Goal: Information Seeking & Learning: Learn about a topic

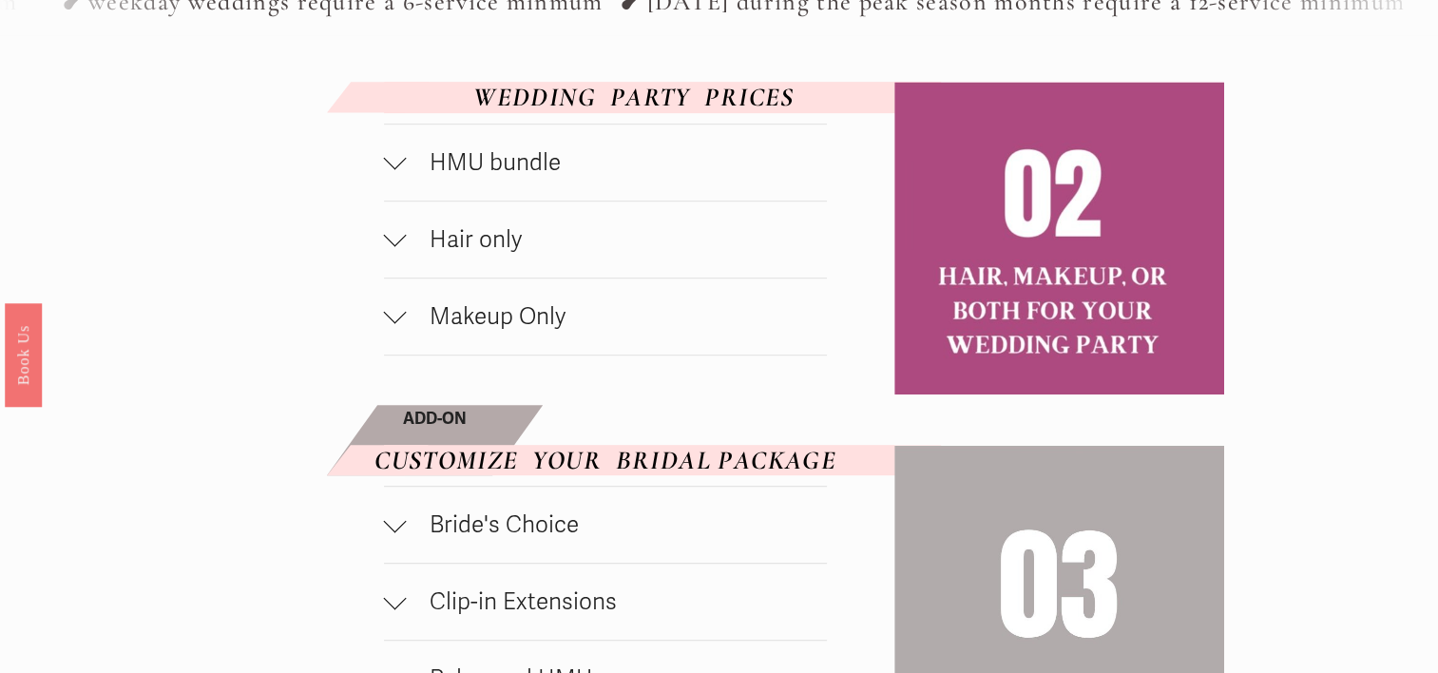
scroll to position [855, 0]
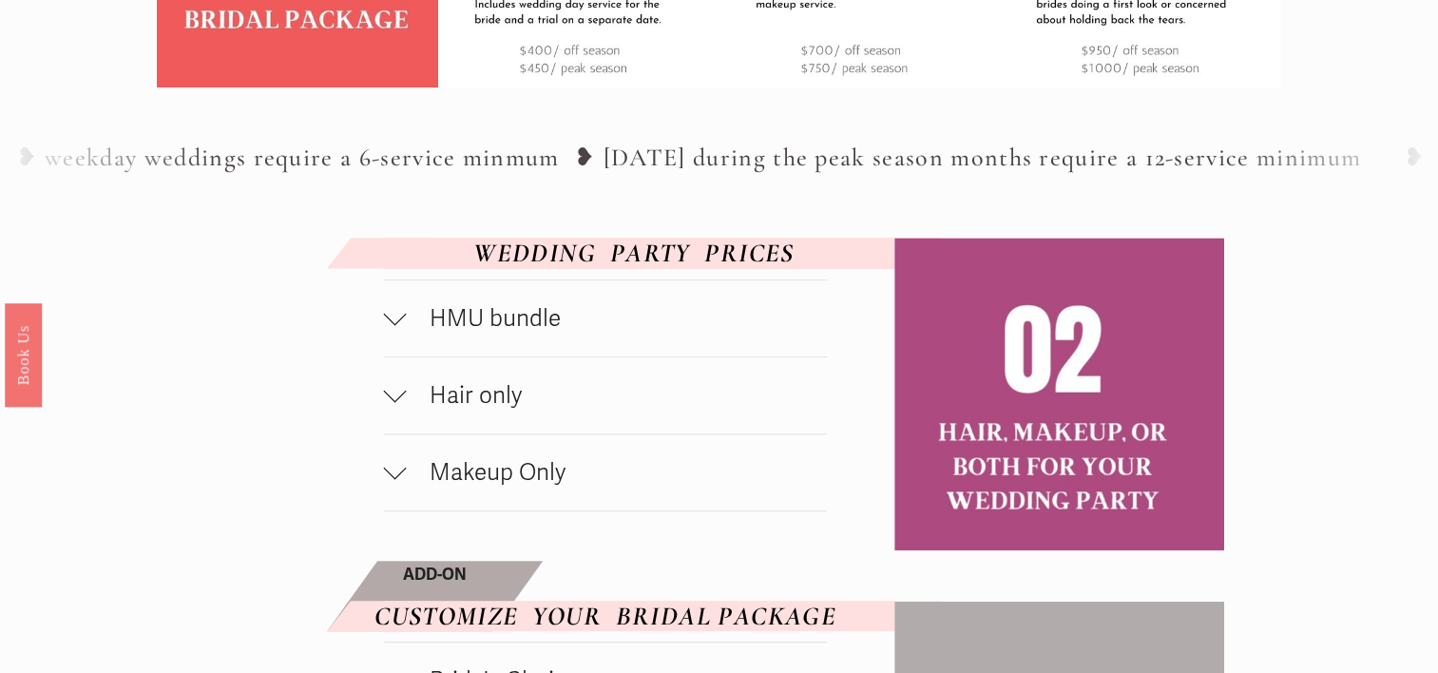
click at [498, 320] on span "HMU bundle" at bounding box center [617, 318] width 421 height 29
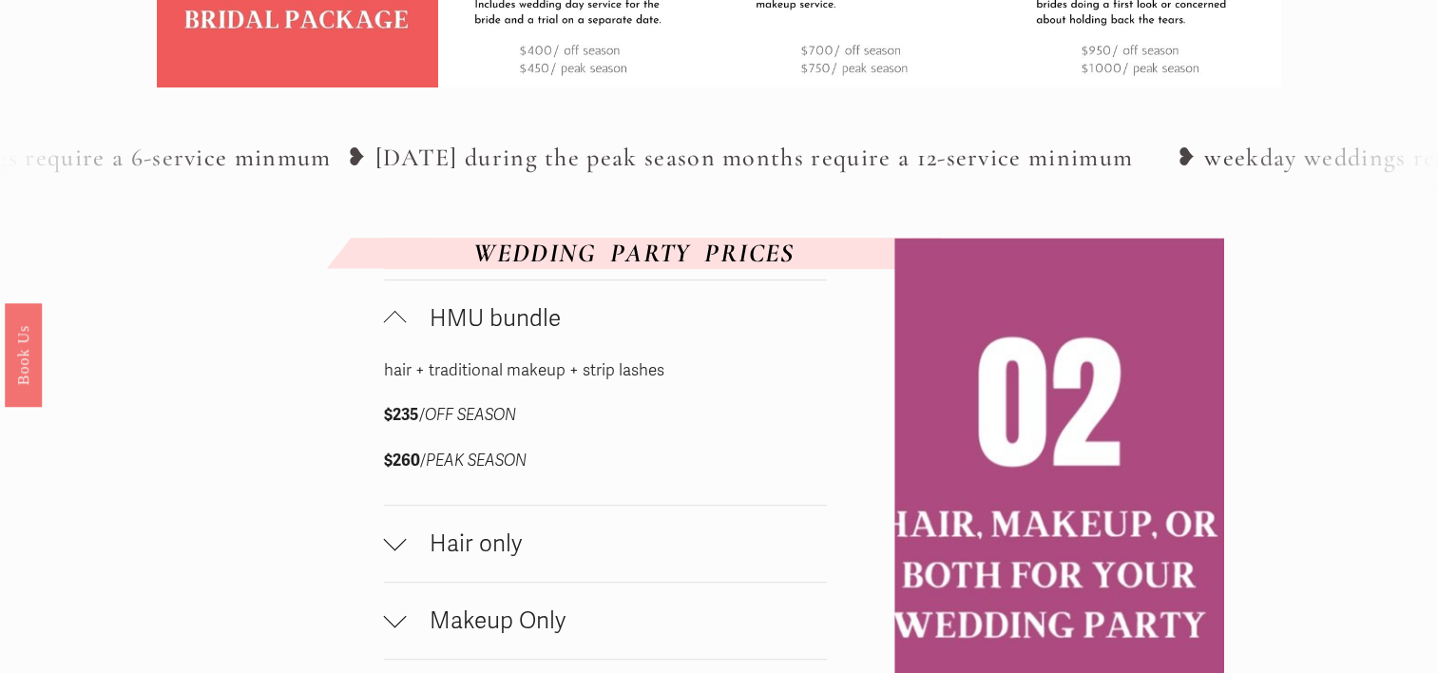
click at [515, 316] on span "HMU bundle" at bounding box center [617, 318] width 421 height 29
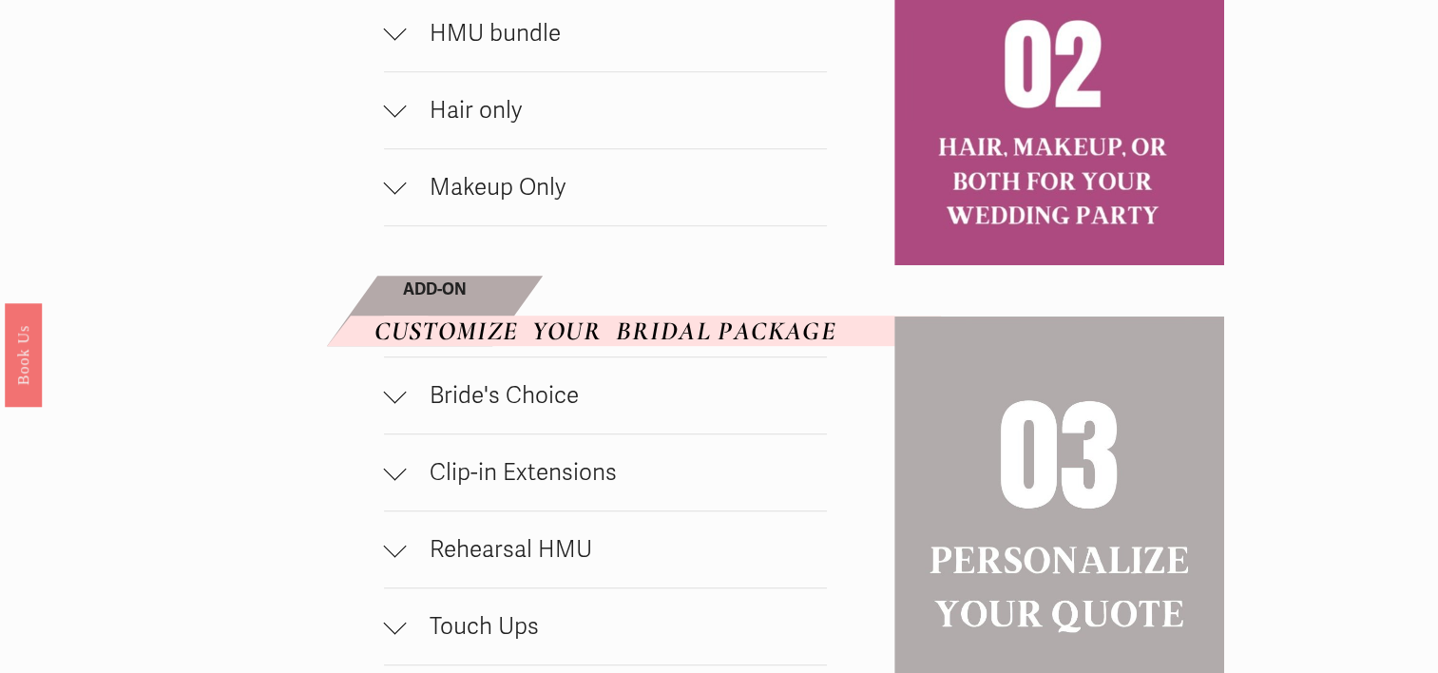
scroll to position [1045, 0]
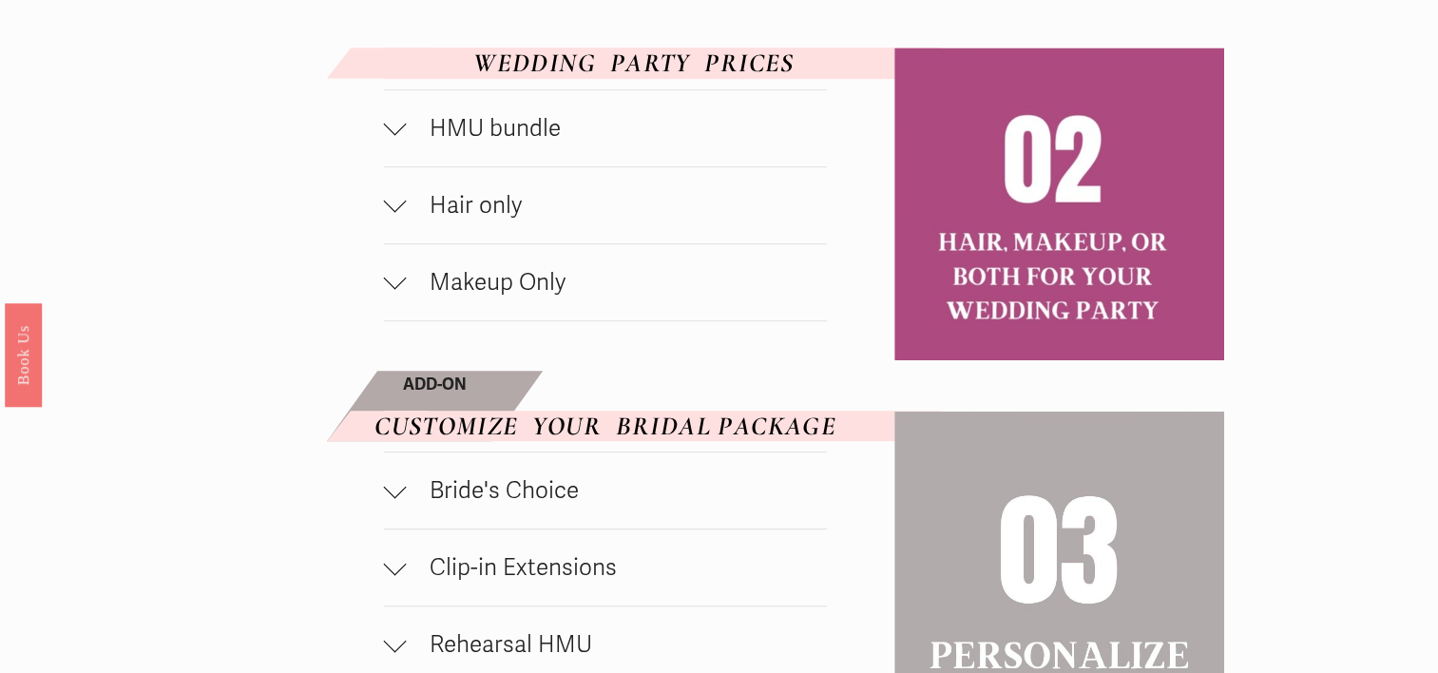
click at [456, 219] on span "Hair only" at bounding box center [617, 205] width 421 height 29
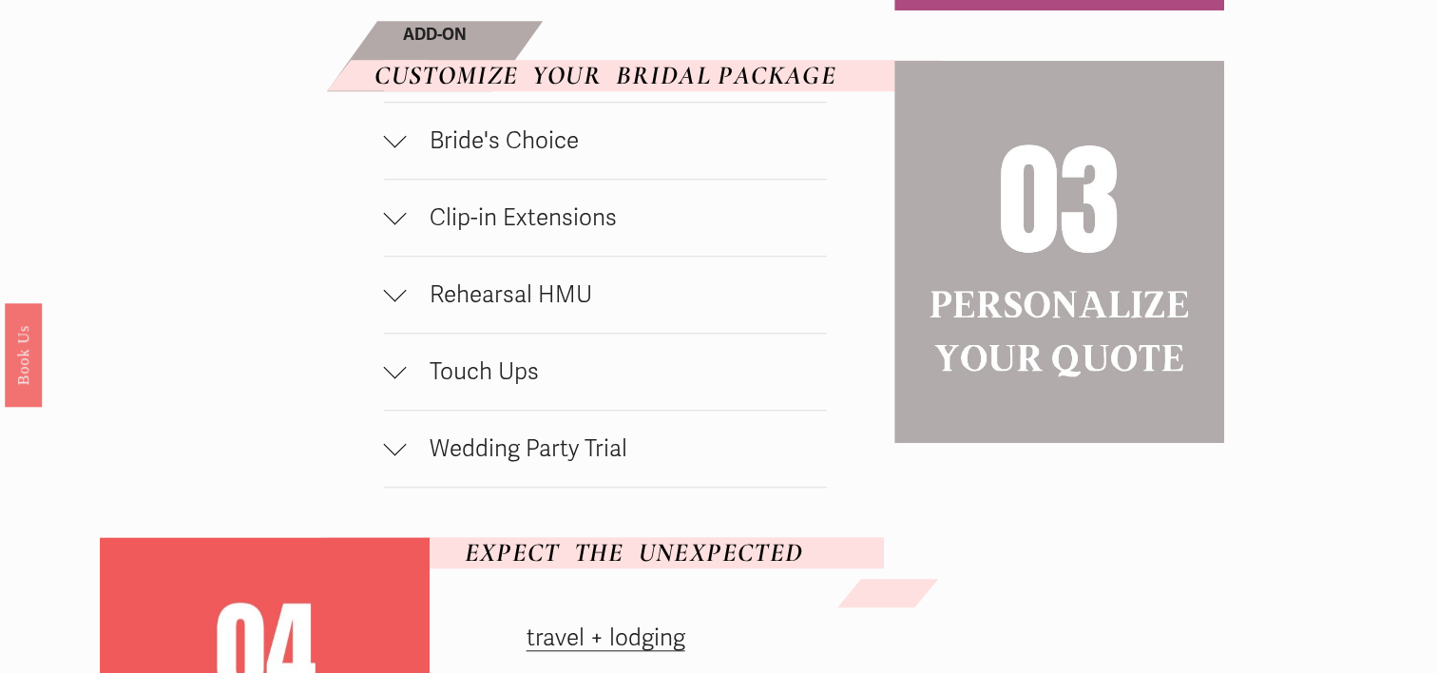
scroll to position [1520, 0]
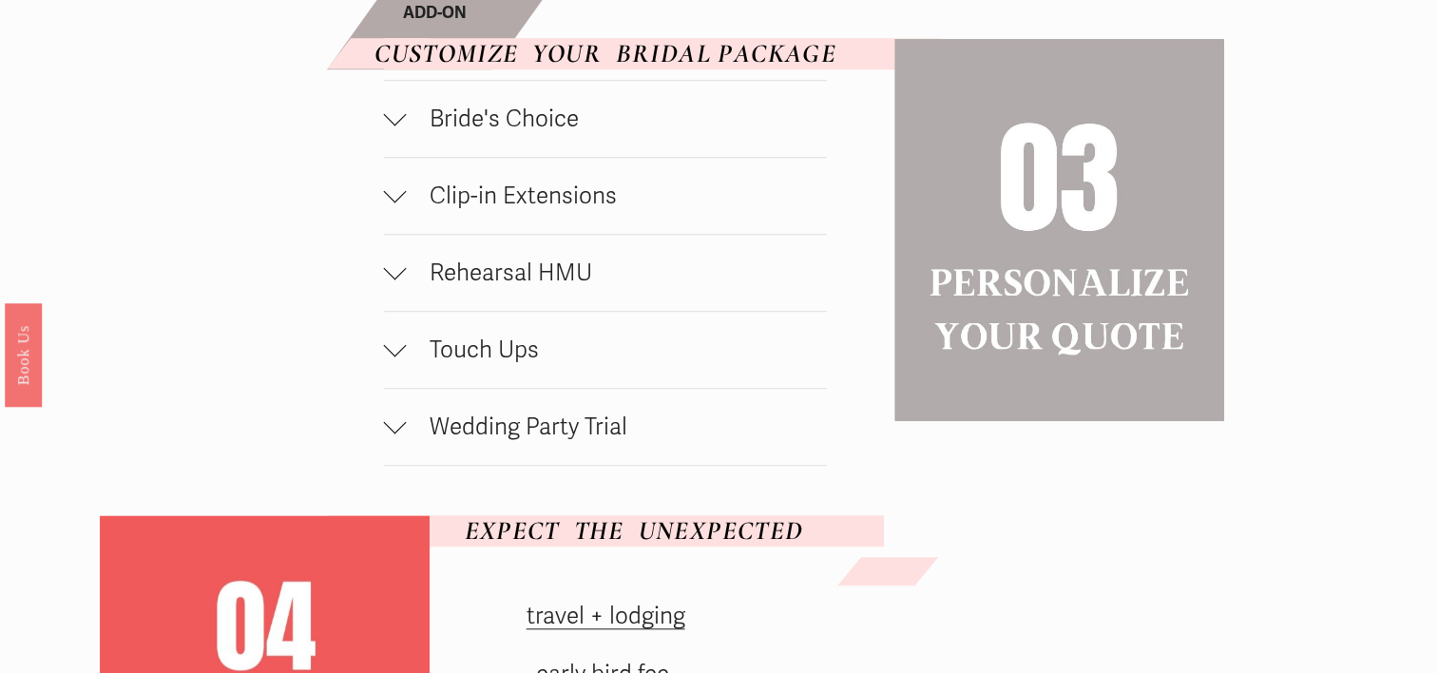
click at [566, 141] on button "Bride's Choice" at bounding box center [606, 119] width 444 height 76
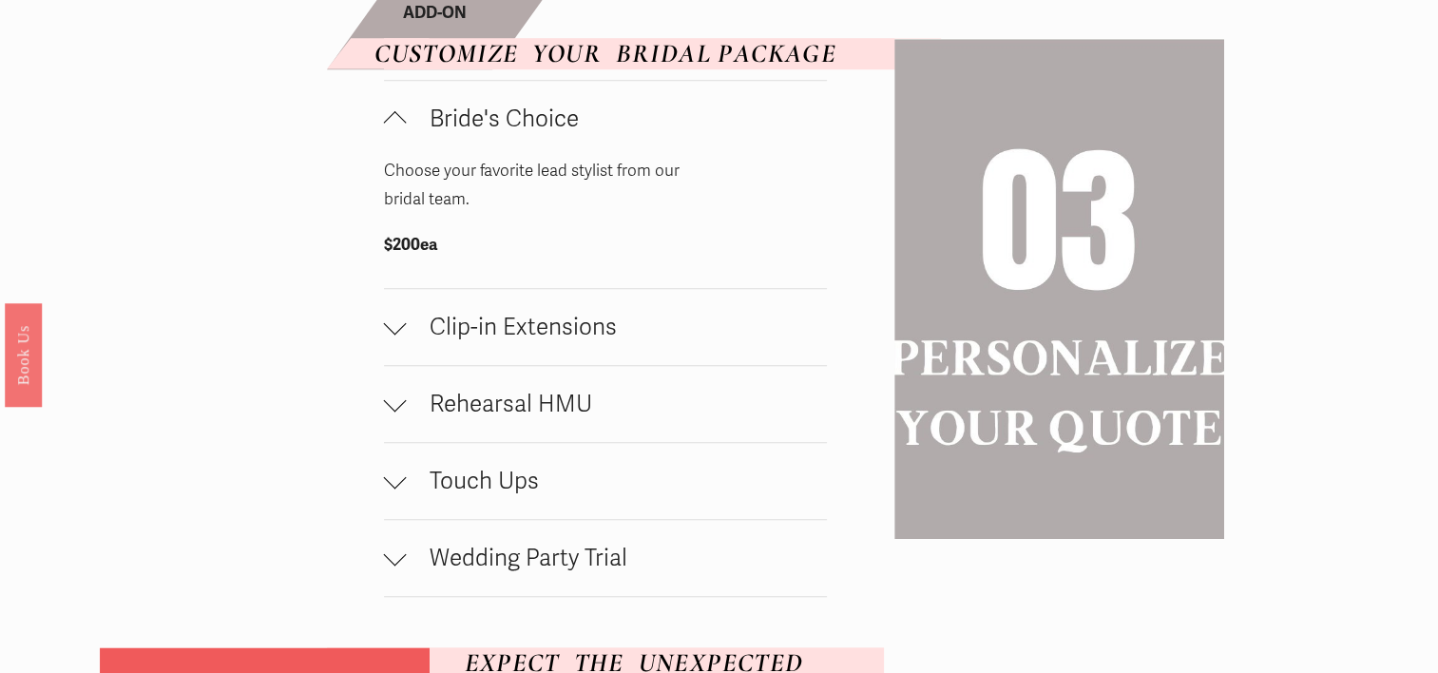
click at [498, 329] on span "Clip-in Extensions" at bounding box center [617, 327] width 421 height 29
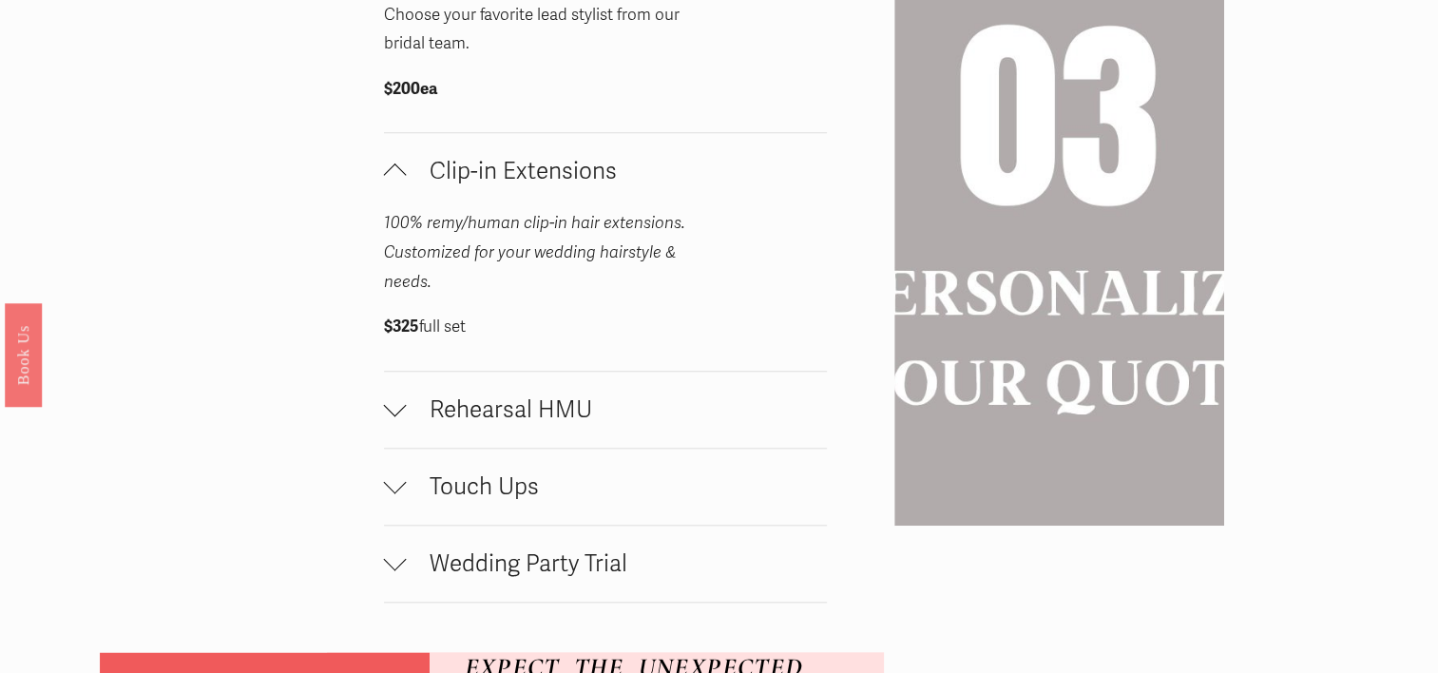
scroll to position [1710, 0]
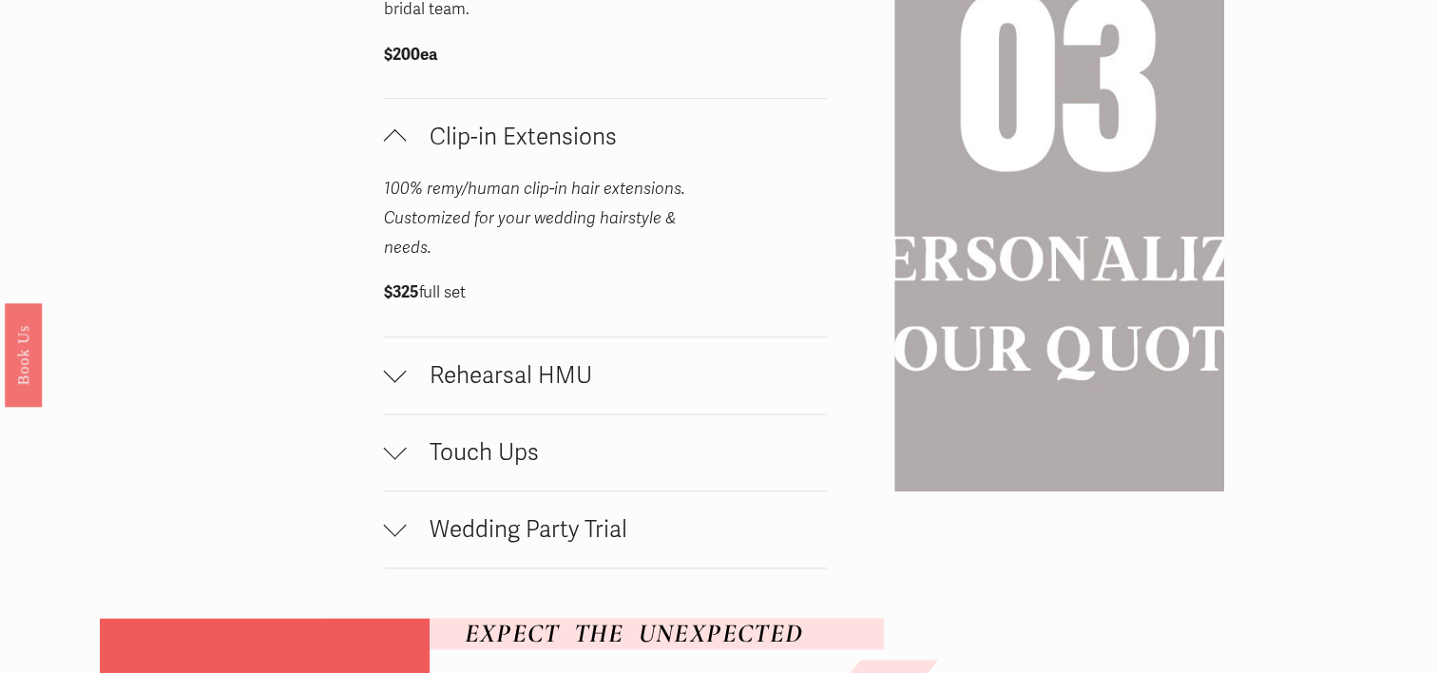
drag, startPoint x: 502, startPoint y: 394, endPoint x: 638, endPoint y: 365, distance: 139.0
click at [502, 390] on span "Rehearsal HMU" at bounding box center [617, 375] width 421 height 29
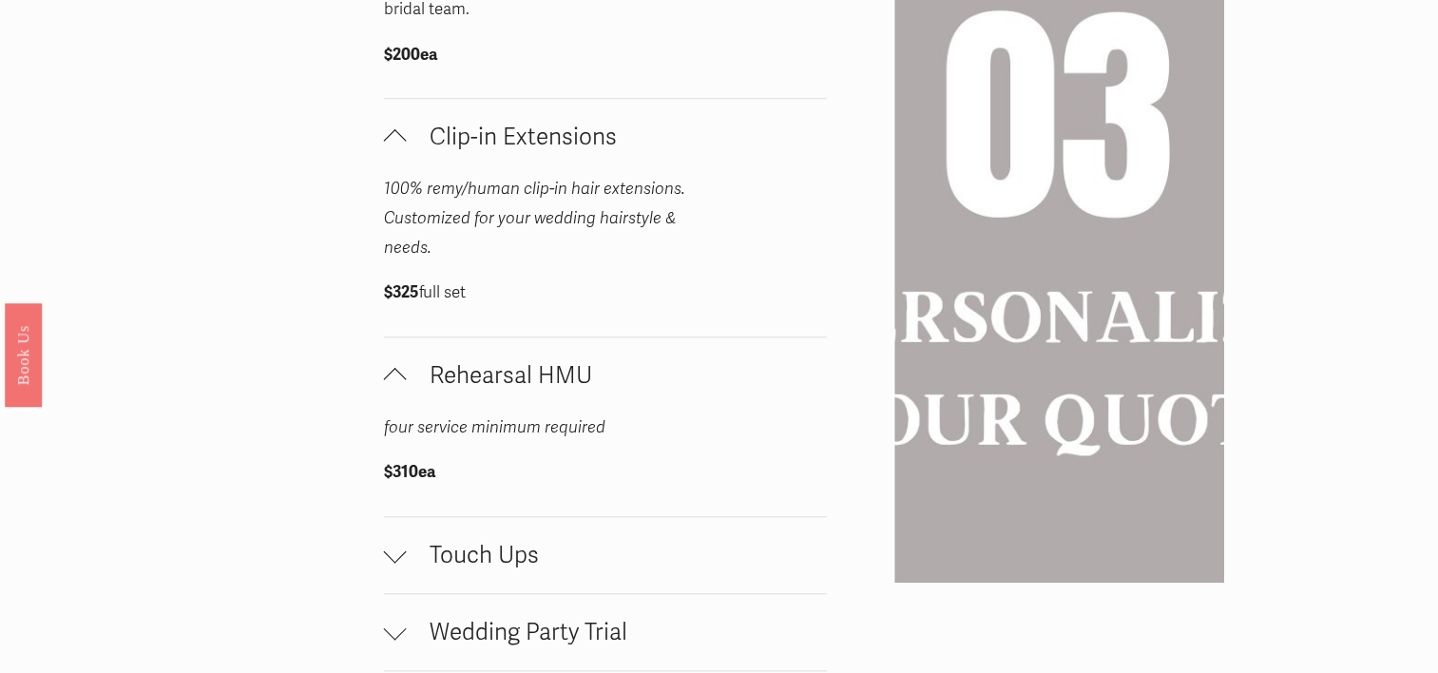
scroll to position [1805, 0]
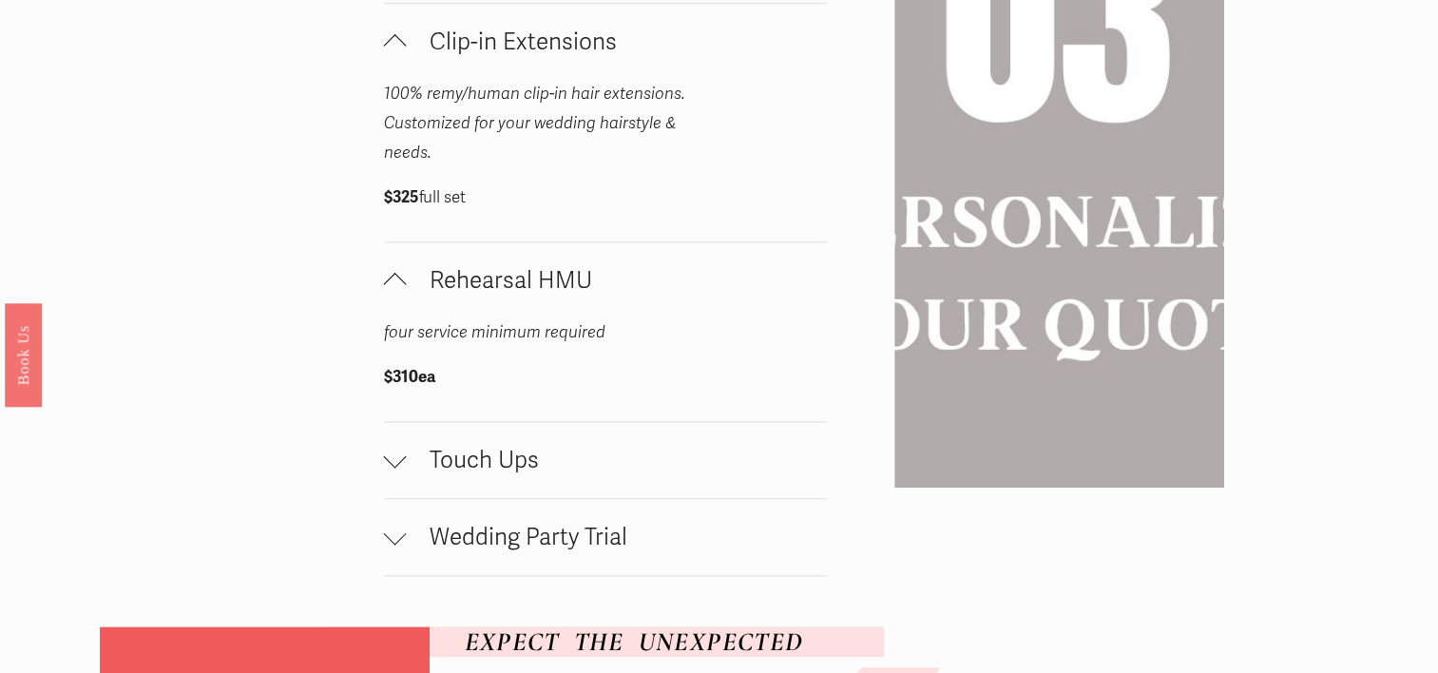
click at [514, 300] on button "Rehearsal HMU" at bounding box center [606, 280] width 444 height 76
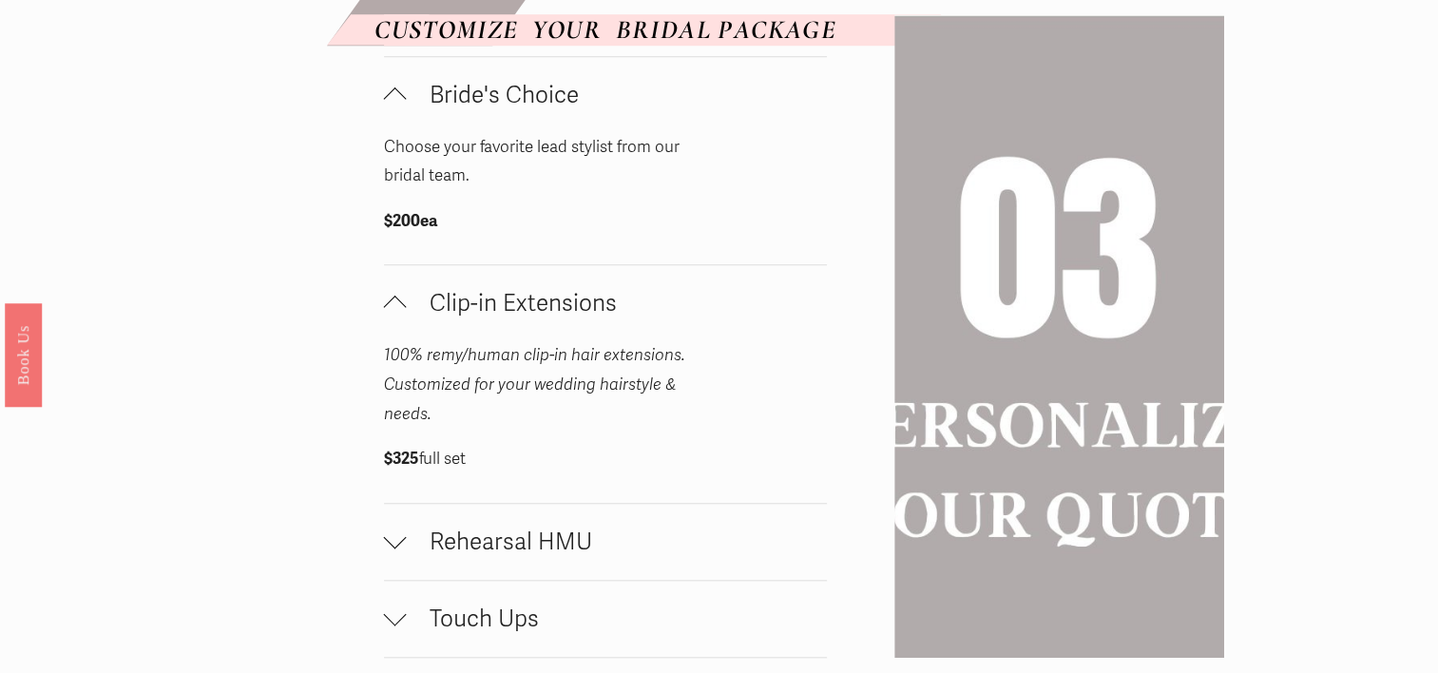
scroll to position [1425, 0]
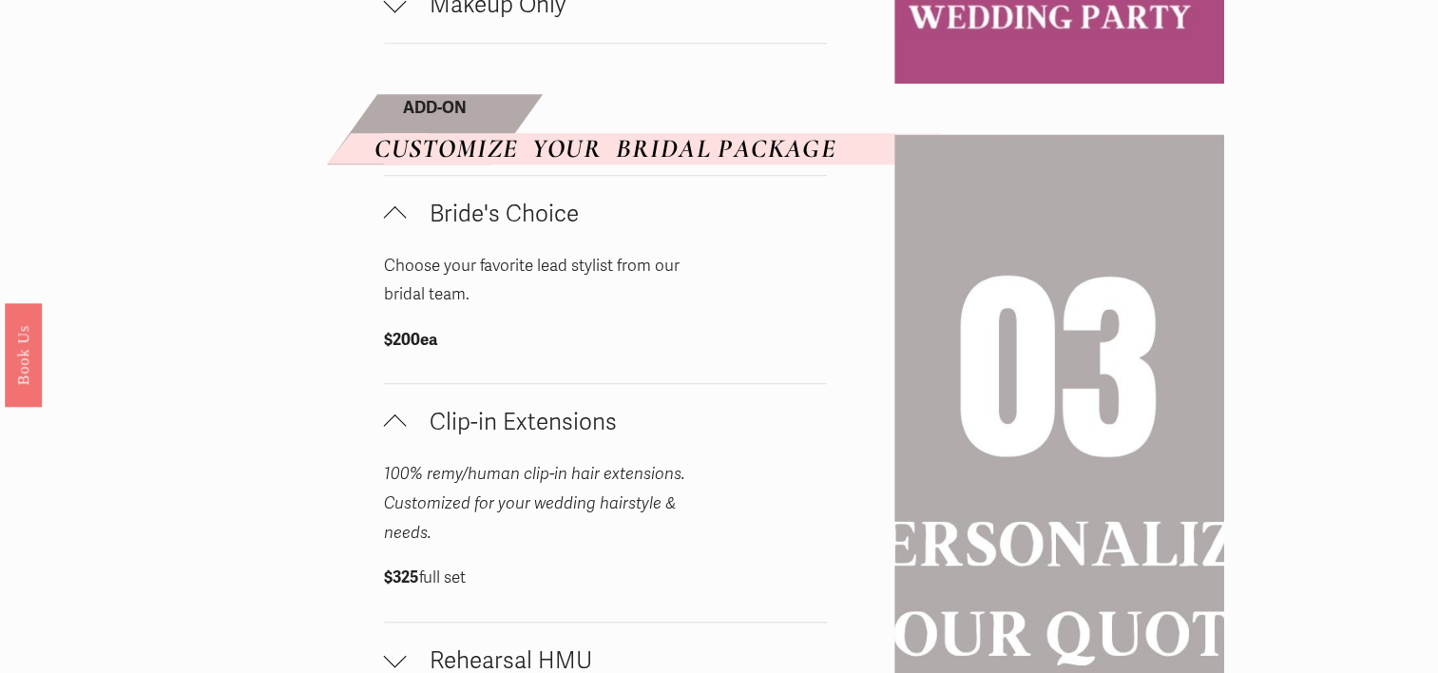
click at [486, 391] on button "Clip-in Extensions" at bounding box center [606, 422] width 444 height 76
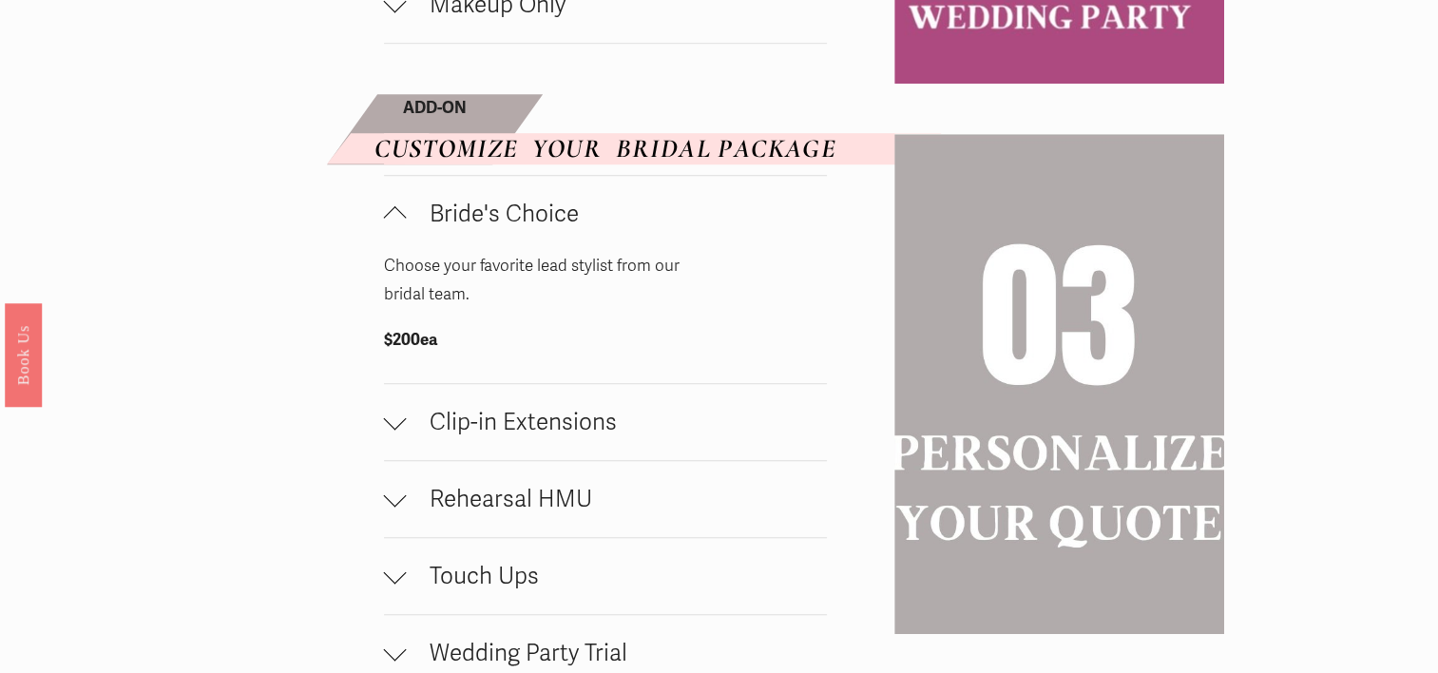
click at [497, 228] on span "Bride's Choice" at bounding box center [617, 214] width 421 height 29
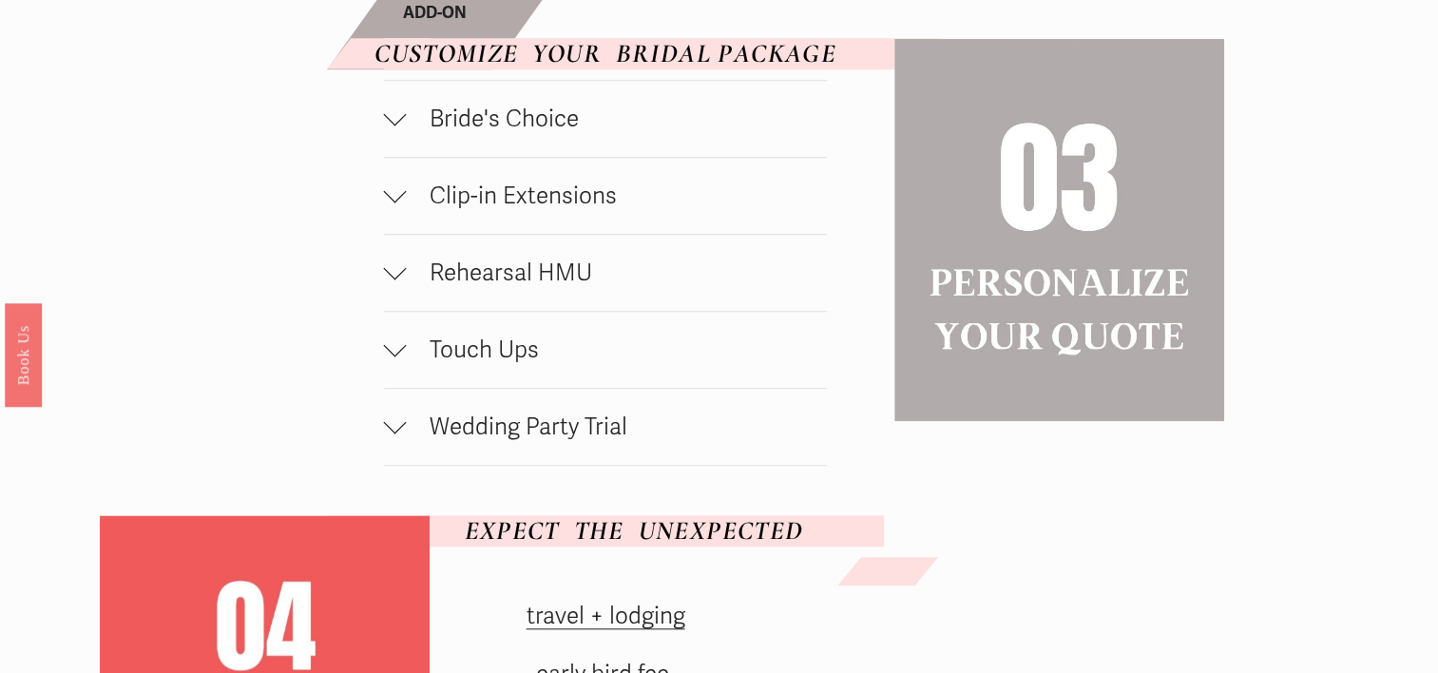
click at [548, 423] on span "Wedding Party Trial" at bounding box center [617, 426] width 421 height 29
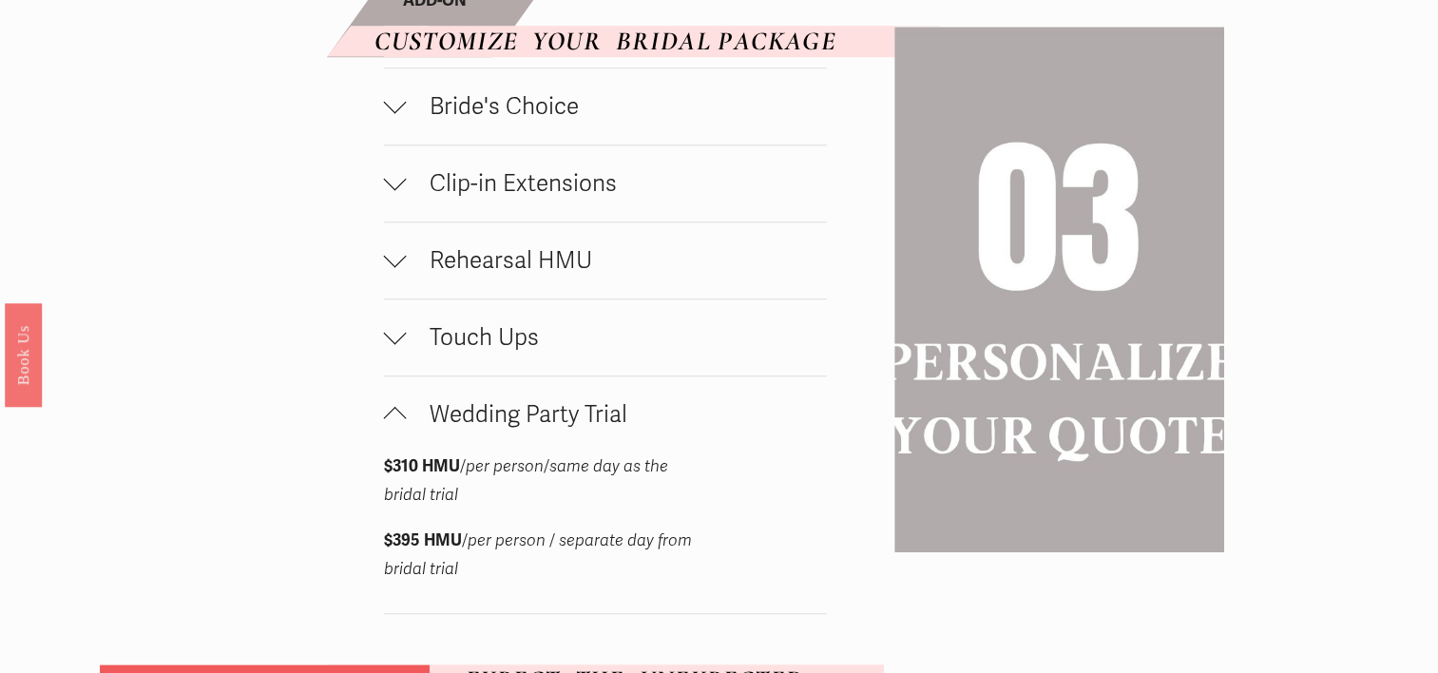
scroll to position [1615, 0]
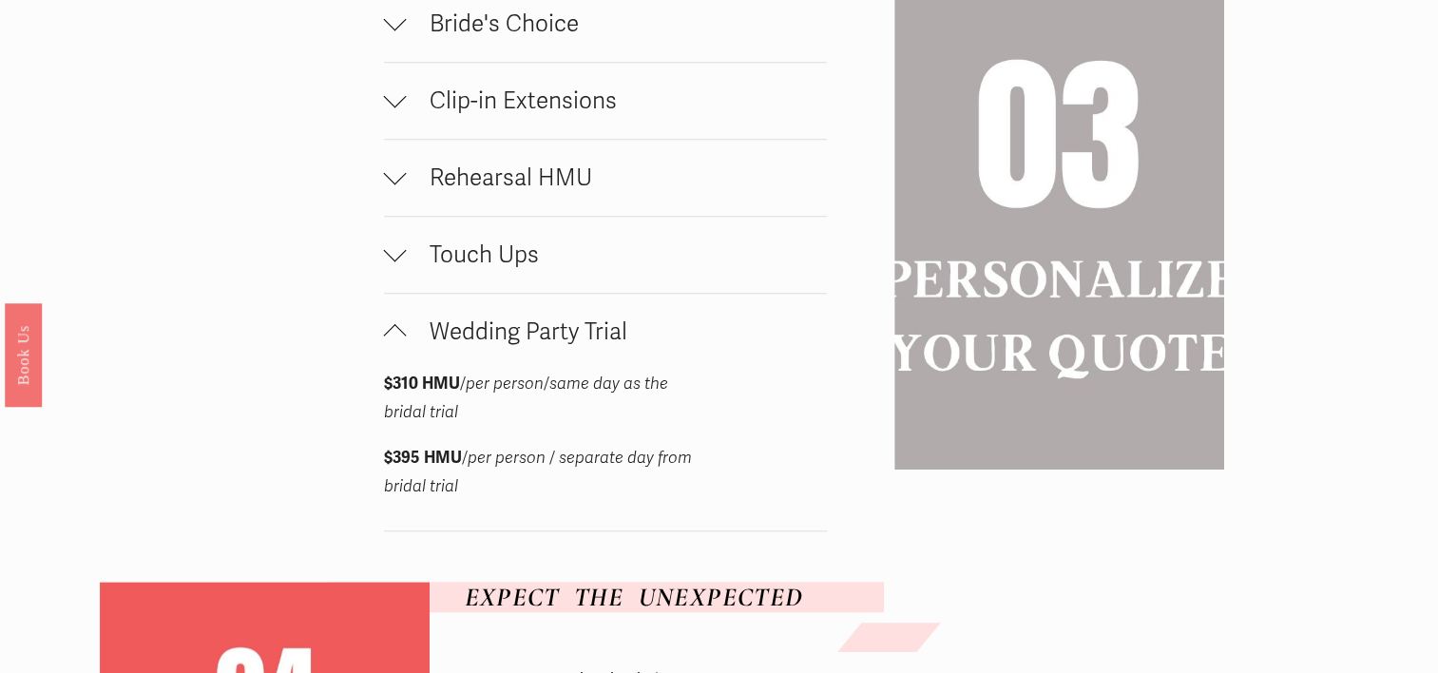
click at [510, 333] on span "Wedding Party Trial" at bounding box center [617, 331] width 421 height 29
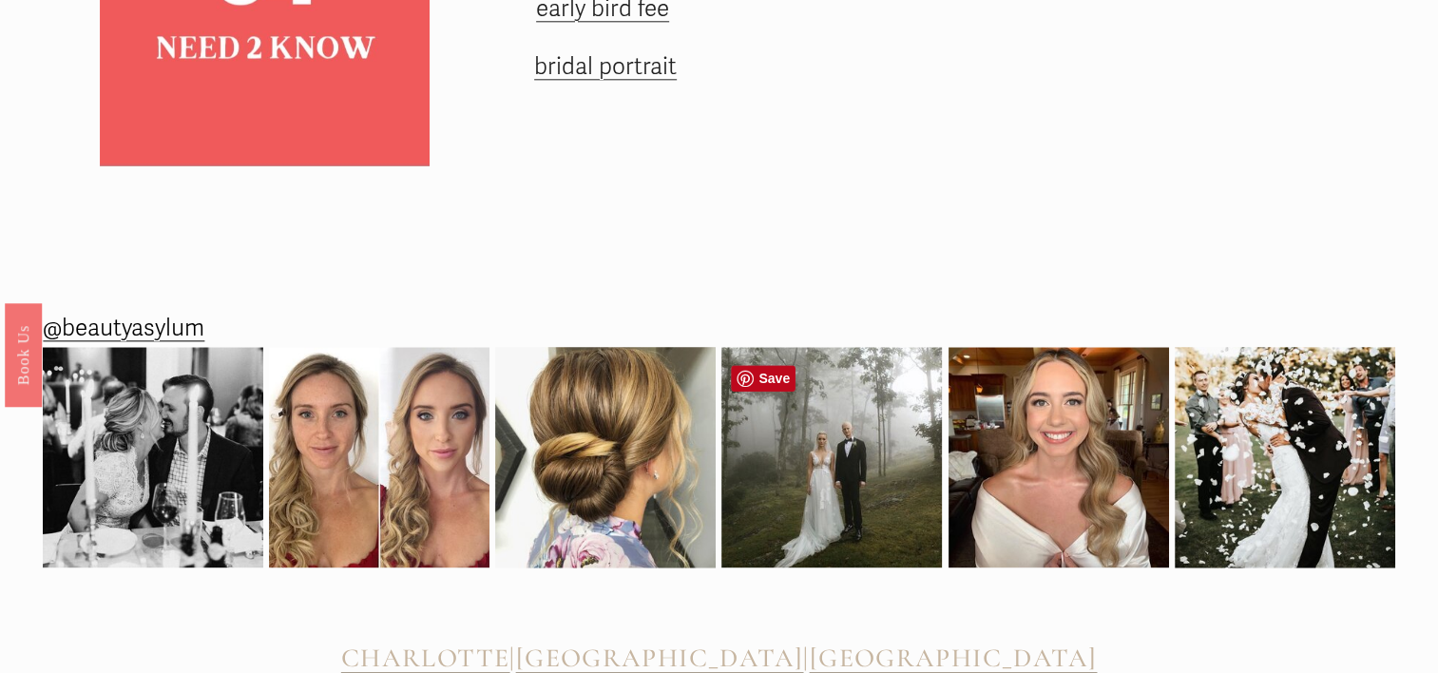
scroll to position [1663, 0]
